Goal: Navigation & Orientation: Find specific page/section

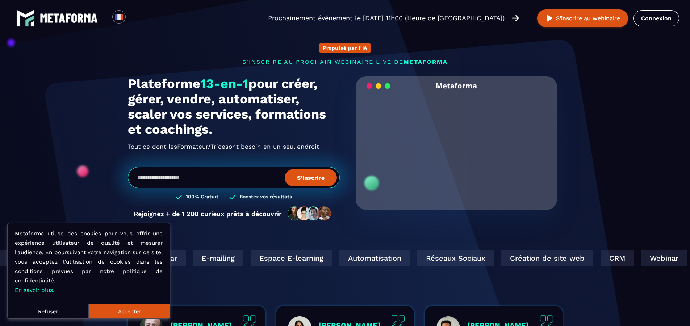
click at [54, 310] on button "Refuser" at bounding box center [48, 311] width 81 height 14
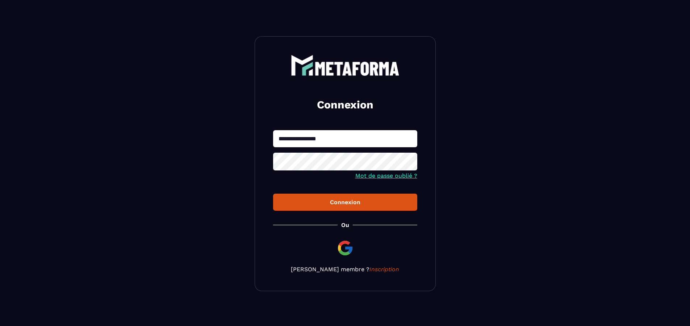
type input "**********"
click at [345, 202] on button "Connexion" at bounding box center [345, 201] width 144 height 17
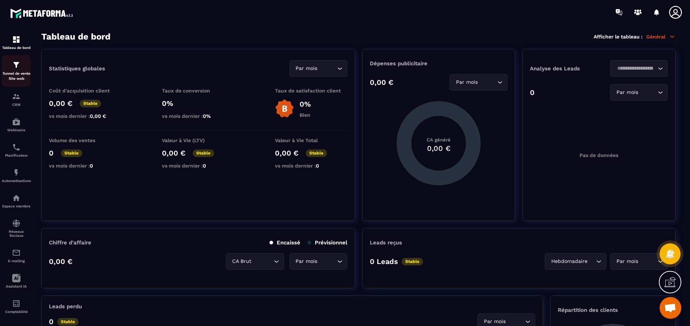
click at [14, 81] on p "Tunnel de vente Site web" at bounding box center [16, 76] width 29 height 10
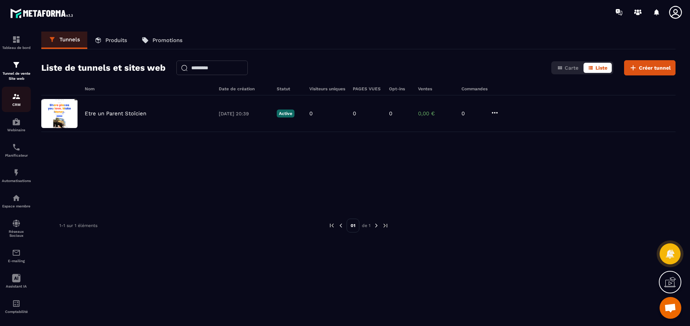
click at [17, 102] on div "CRM" at bounding box center [16, 99] width 29 height 14
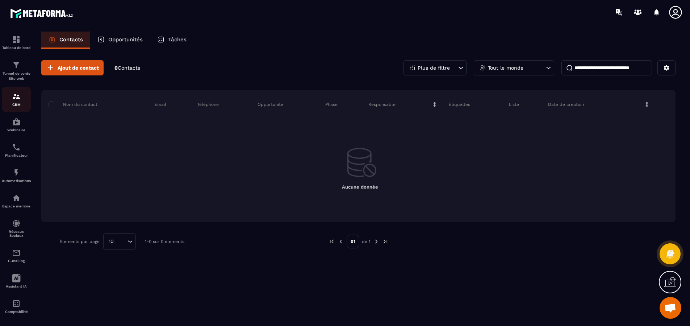
click at [20, 104] on p "CRM" at bounding box center [16, 105] width 29 height 4
click at [20, 122] on img at bounding box center [16, 121] width 9 height 9
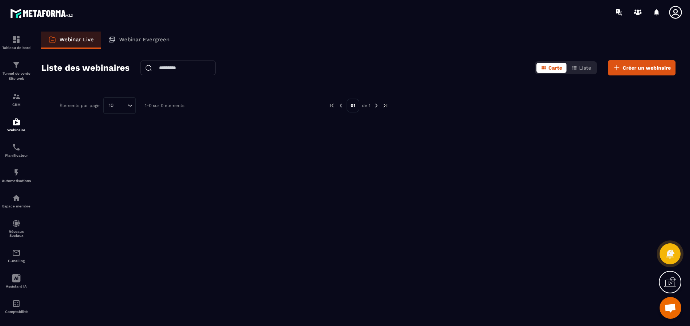
click at [20, 153] on p "Planificateur" at bounding box center [16, 155] width 29 height 4
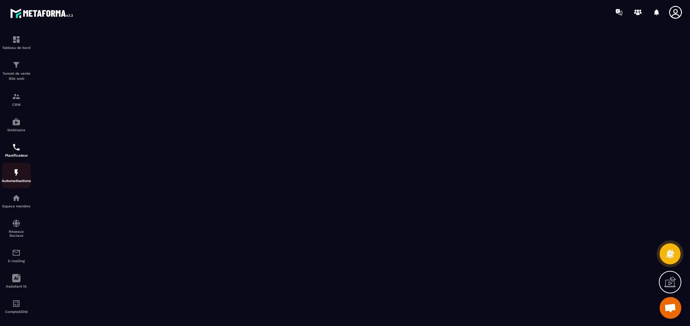
click at [15, 171] on img at bounding box center [16, 172] width 9 height 9
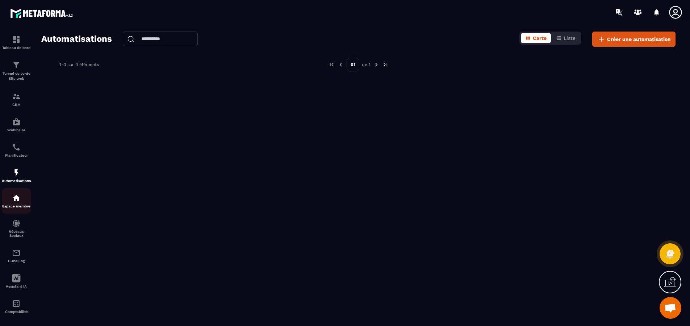
click at [20, 209] on link "Espace membre" at bounding box center [16, 200] width 29 height 25
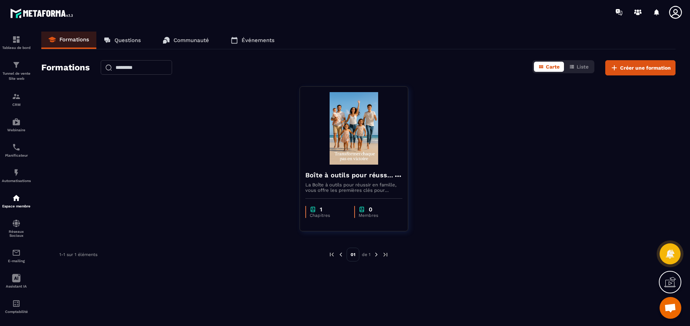
click at [377, 255] on img at bounding box center [376, 254] width 7 height 7
click at [14, 281] on icon at bounding box center [16, 278] width 8 height 8
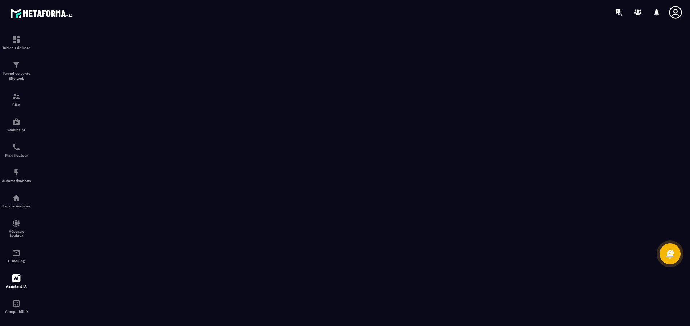
click at [47, 45] on div "Tableau de bord Tunnel de vente Site web CRM Webinaire Planificateur Automatisa…" at bounding box center [62, 174] width 124 height 300
click at [47, 47] on div "Tableau de bord Tunnel de vente Site web CRM Webinaire Planificateur Automatisa…" at bounding box center [62, 174] width 124 height 300
click at [19, 279] on icon at bounding box center [16, 278] width 8 height 8
click at [50, 47] on div "Tableau de bord Tunnel de vente Site web CRM Webinaire Planificateur Automatisa…" at bounding box center [62, 174] width 124 height 300
click at [49, 47] on div "Tableau de bord Tunnel de vente Site web CRM Webinaire Planificateur Automatisa…" at bounding box center [62, 174] width 124 height 300
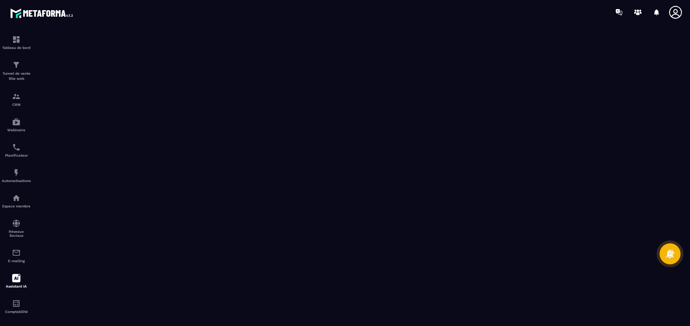
drag, startPoint x: 85, startPoint y: 109, endPoint x: 82, endPoint y: 112, distance: 4.4
click at [85, 109] on div "Tableau de bord Tunnel de vente Site web CRM Webinaire Planificateur Automatisa…" at bounding box center [62, 174] width 124 height 300
click at [84, 104] on div "Tableau de bord Tunnel de vente Site web CRM Webinaire Planificateur Automatisa…" at bounding box center [62, 174] width 124 height 300
click at [82, 108] on div "Tableau de bord Tunnel de vente Site web CRM Webinaire Planificateur Automatisa…" at bounding box center [62, 174] width 124 height 300
